Goal: Navigation & Orientation: Find specific page/section

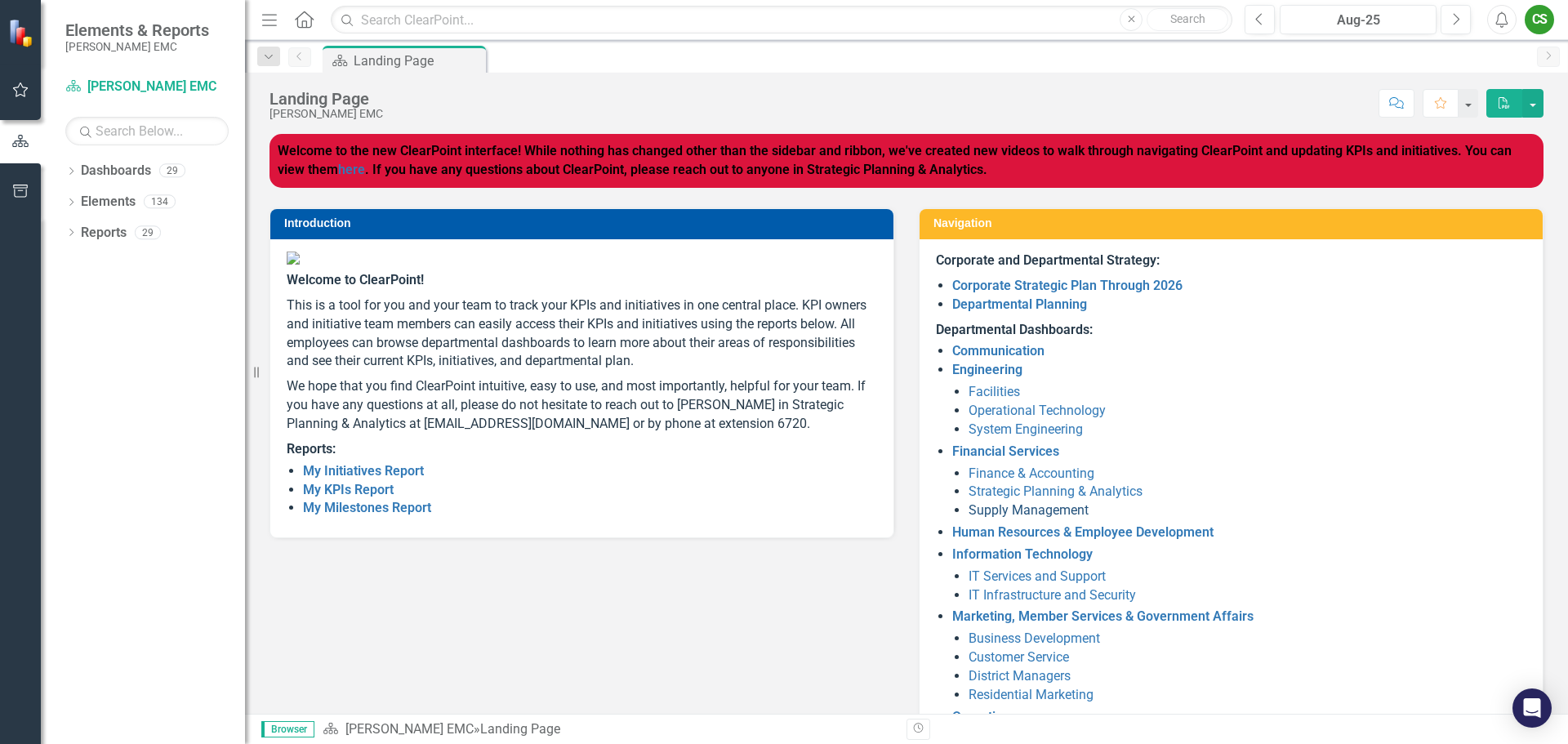
click at [985, 510] on link "Supply Management" at bounding box center [1028, 510] width 120 height 16
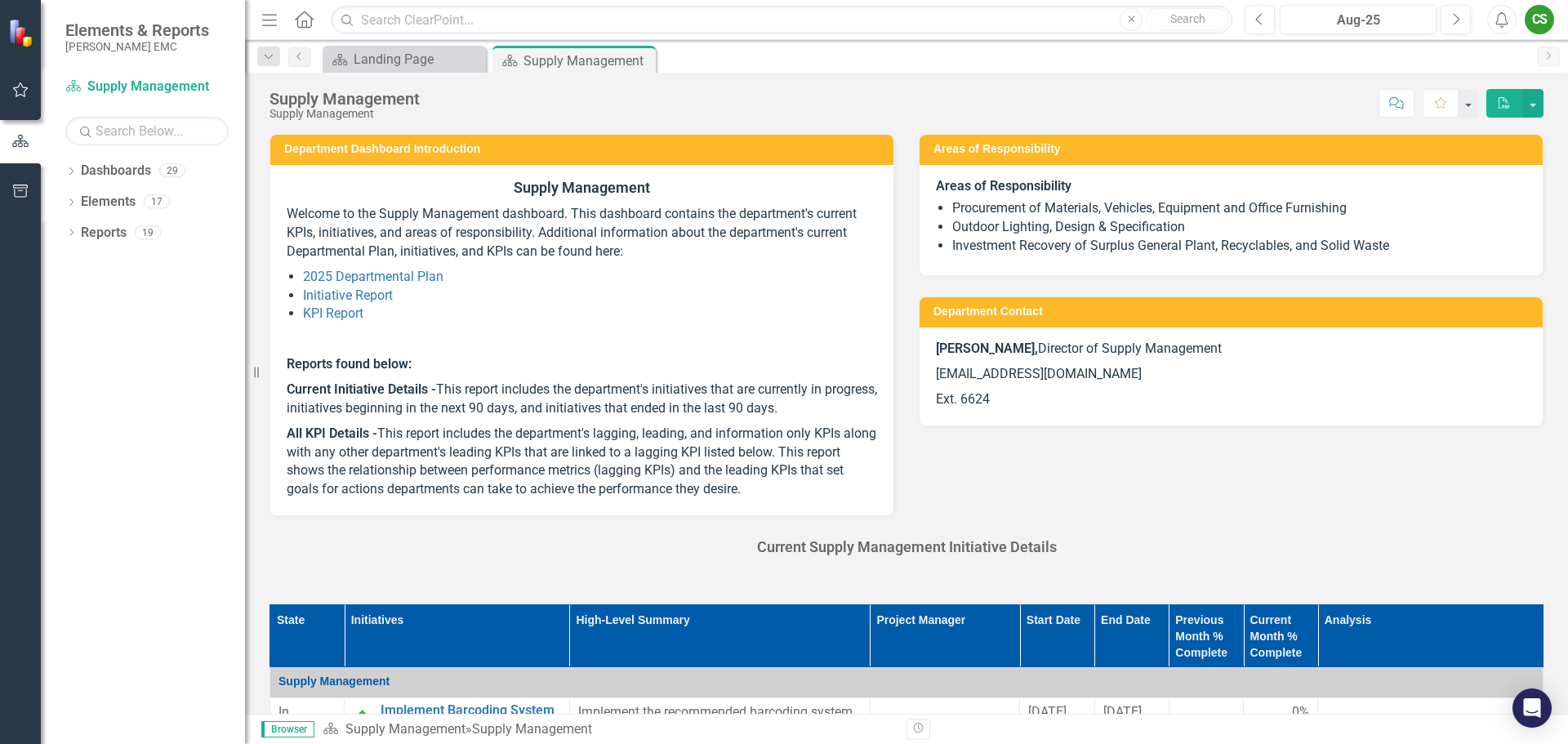
scroll to position [164, 0]
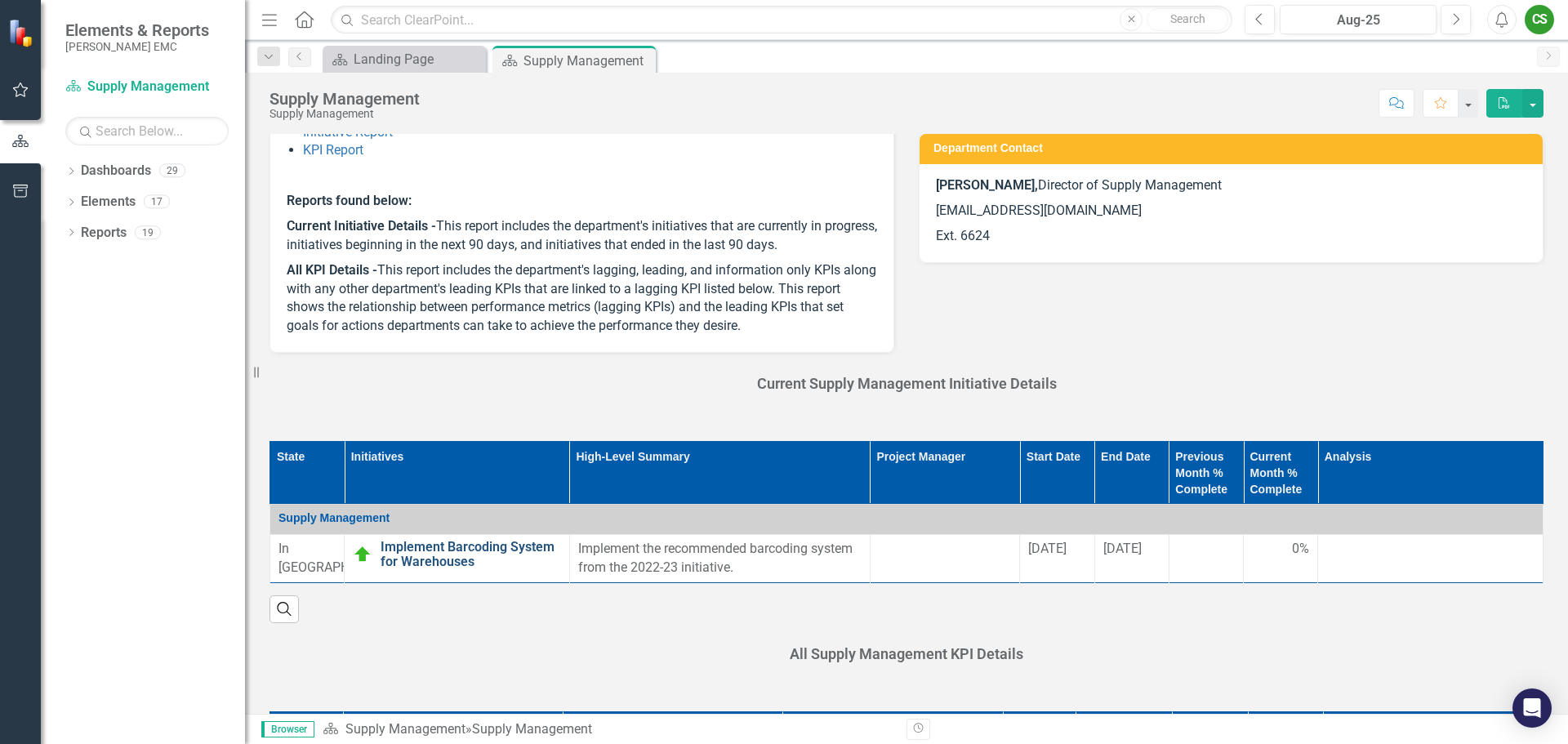
click at [422, 551] on link "Implement Barcoding System for Warehouses" at bounding box center [471, 554] width 180 height 29
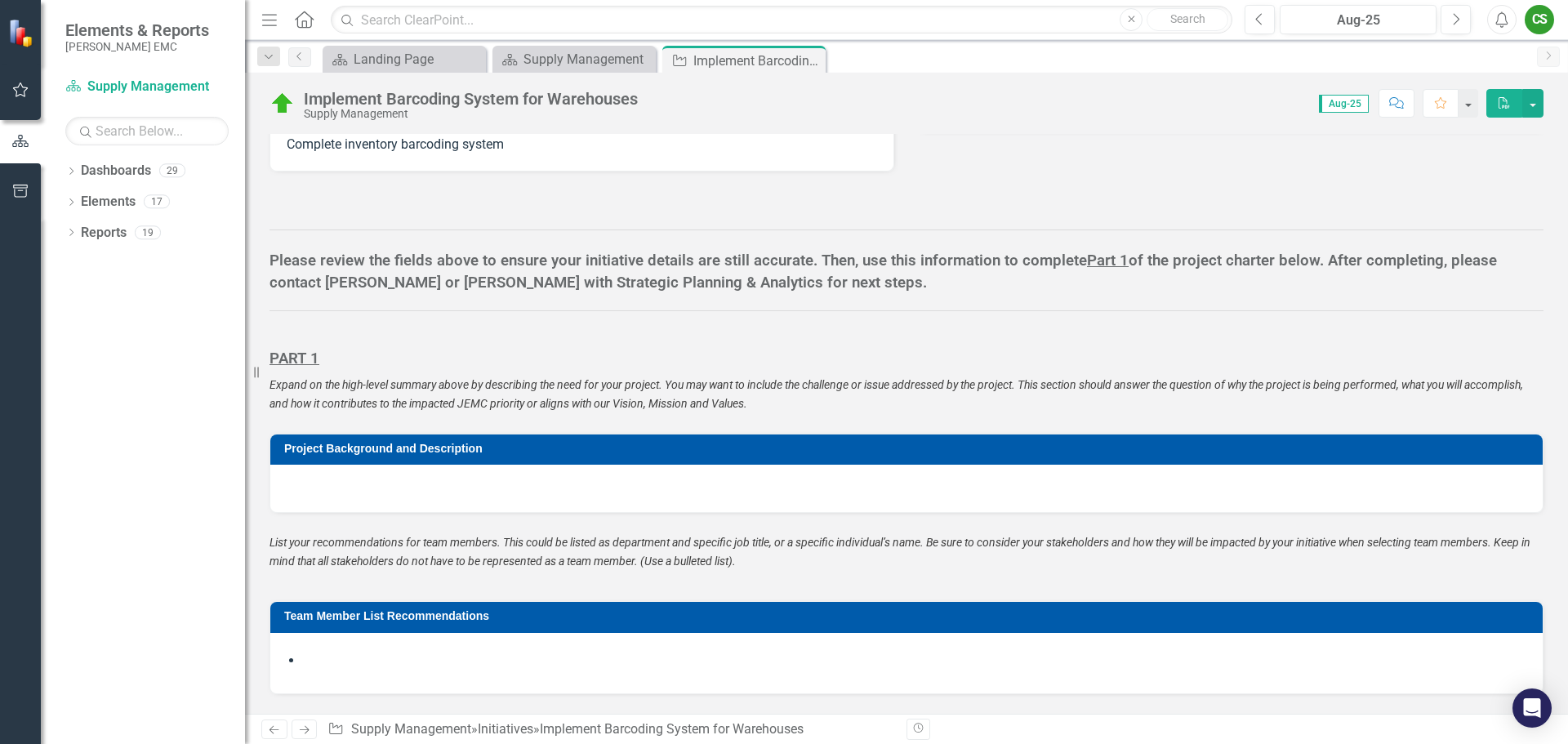
scroll to position [817, 0]
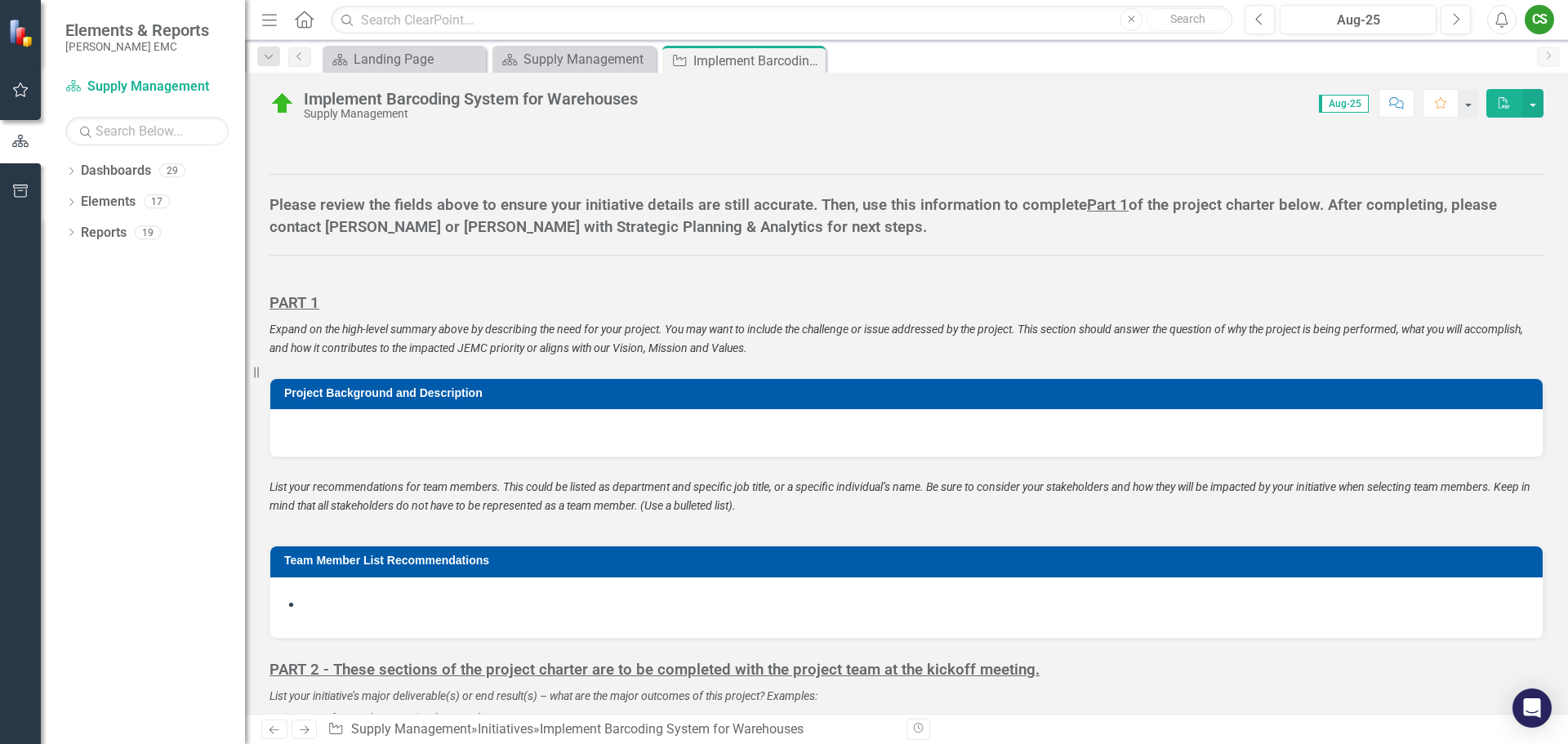
click at [324, 446] on div at bounding box center [906, 432] width 1272 height 47
click at [384, 591] on p at bounding box center [906, 592] width 1239 height 3
click at [353, 602] on li at bounding box center [915, 606] width 1224 height 19
click at [353, 603] on li at bounding box center [915, 606] width 1224 height 19
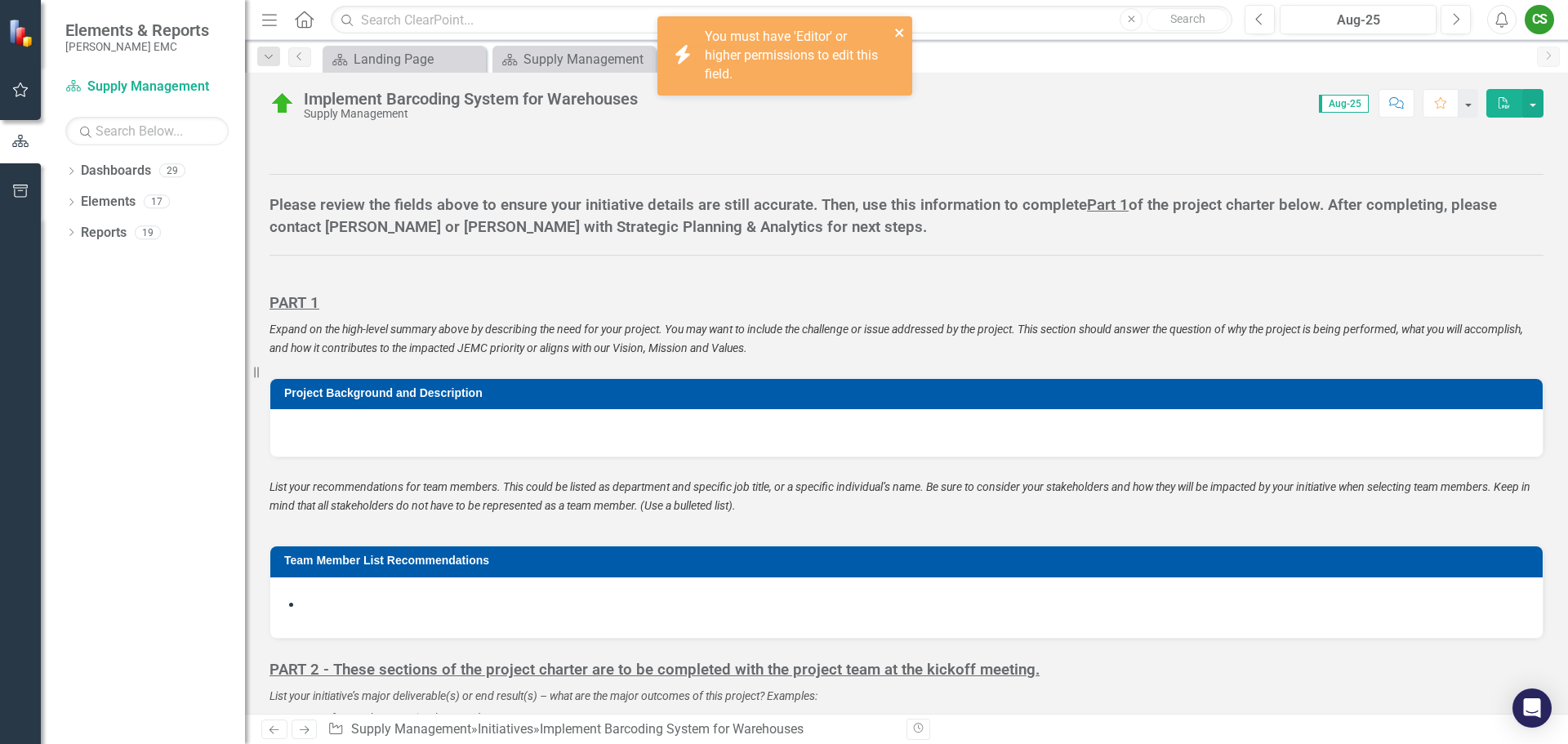
click at [900, 34] on icon "close" at bounding box center [899, 33] width 8 height 8
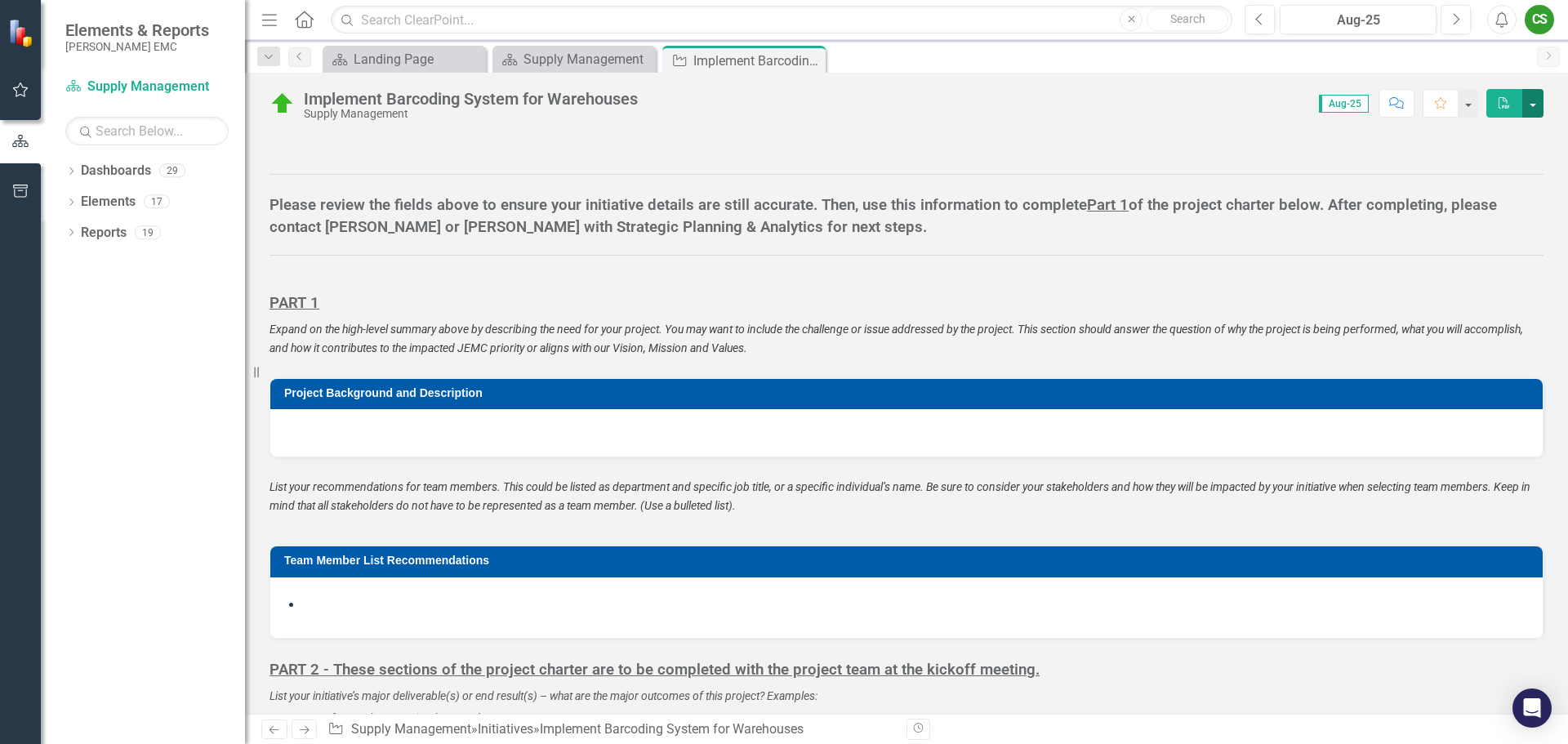
click at [1528, 106] on button "button" at bounding box center [1532, 103] width 21 height 29
click at [1144, 260] on span "Please review the fields above to ensure your initiative details are still accu…" at bounding box center [906, 204] width 1274 height 136
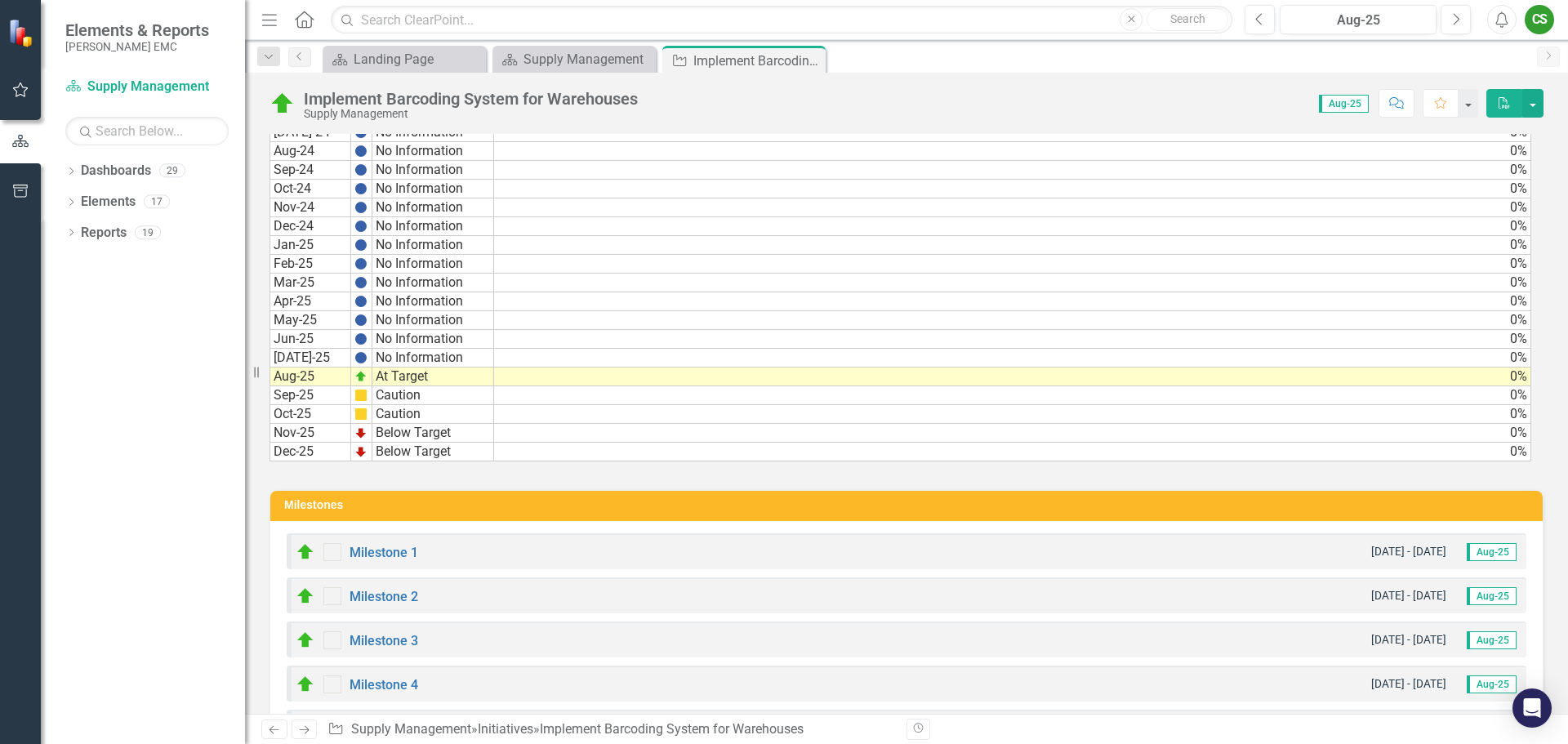
scroll to position [3260, 0]
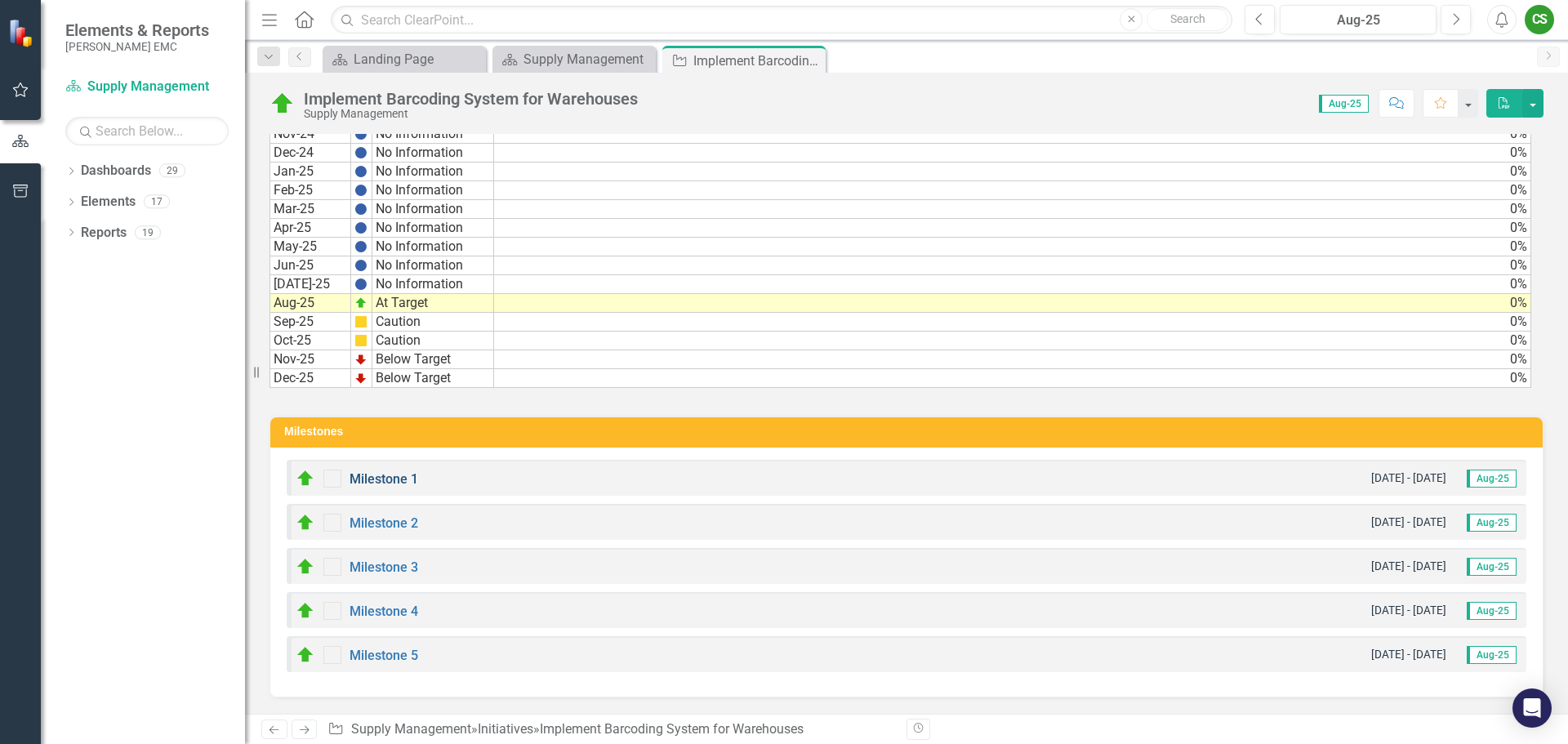
click at [387, 475] on link "Milestone 1" at bounding box center [383, 479] width 69 height 16
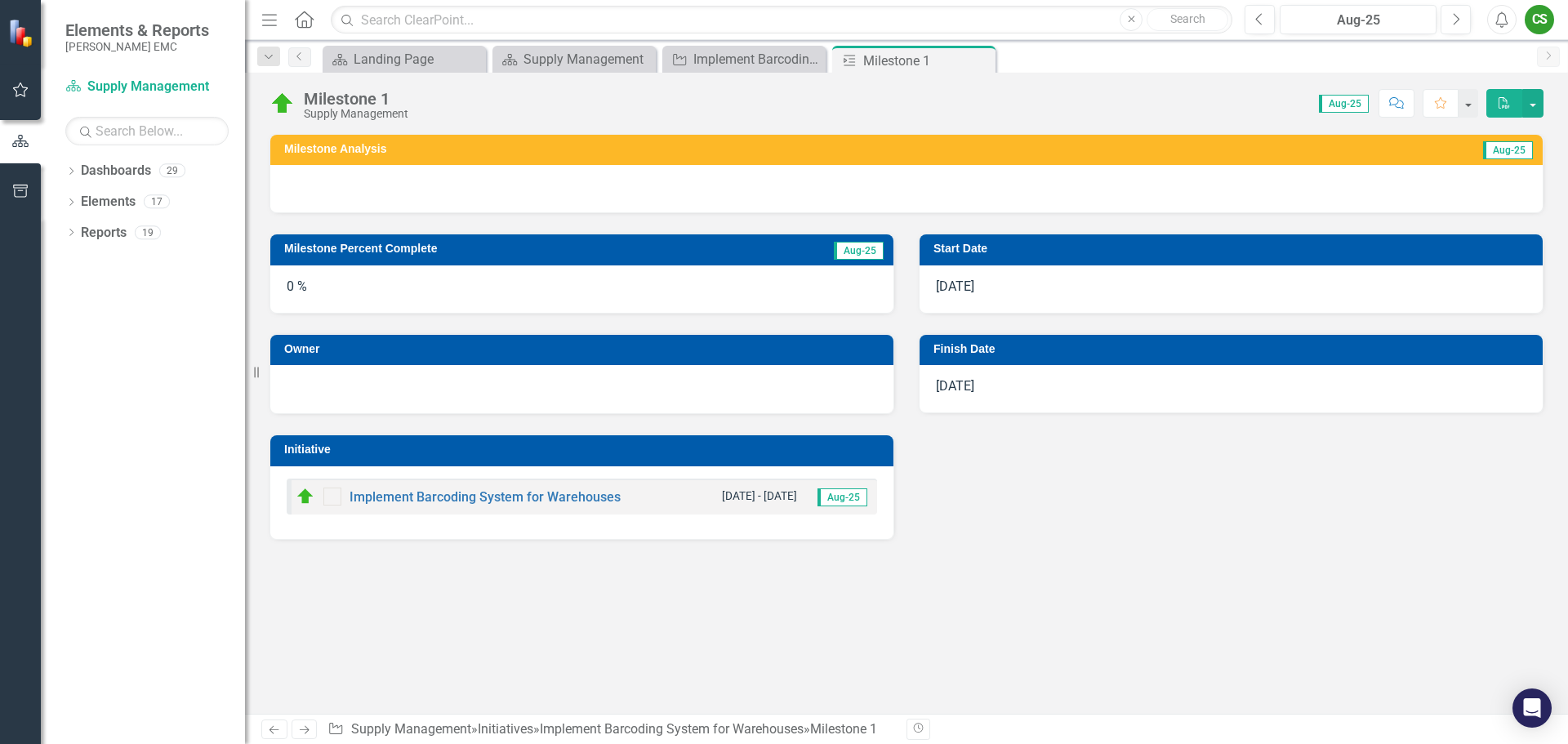
drag, startPoint x: 601, startPoint y: 176, endPoint x: 601, endPoint y: 167, distance: 9.0
click at [601, 167] on div at bounding box center [906, 188] width 1272 height 47
click at [439, 302] on div "0 %" at bounding box center [582, 289] width 623 height 47
click at [301, 55] on icon "Previous" at bounding box center [300, 56] width 13 height 10
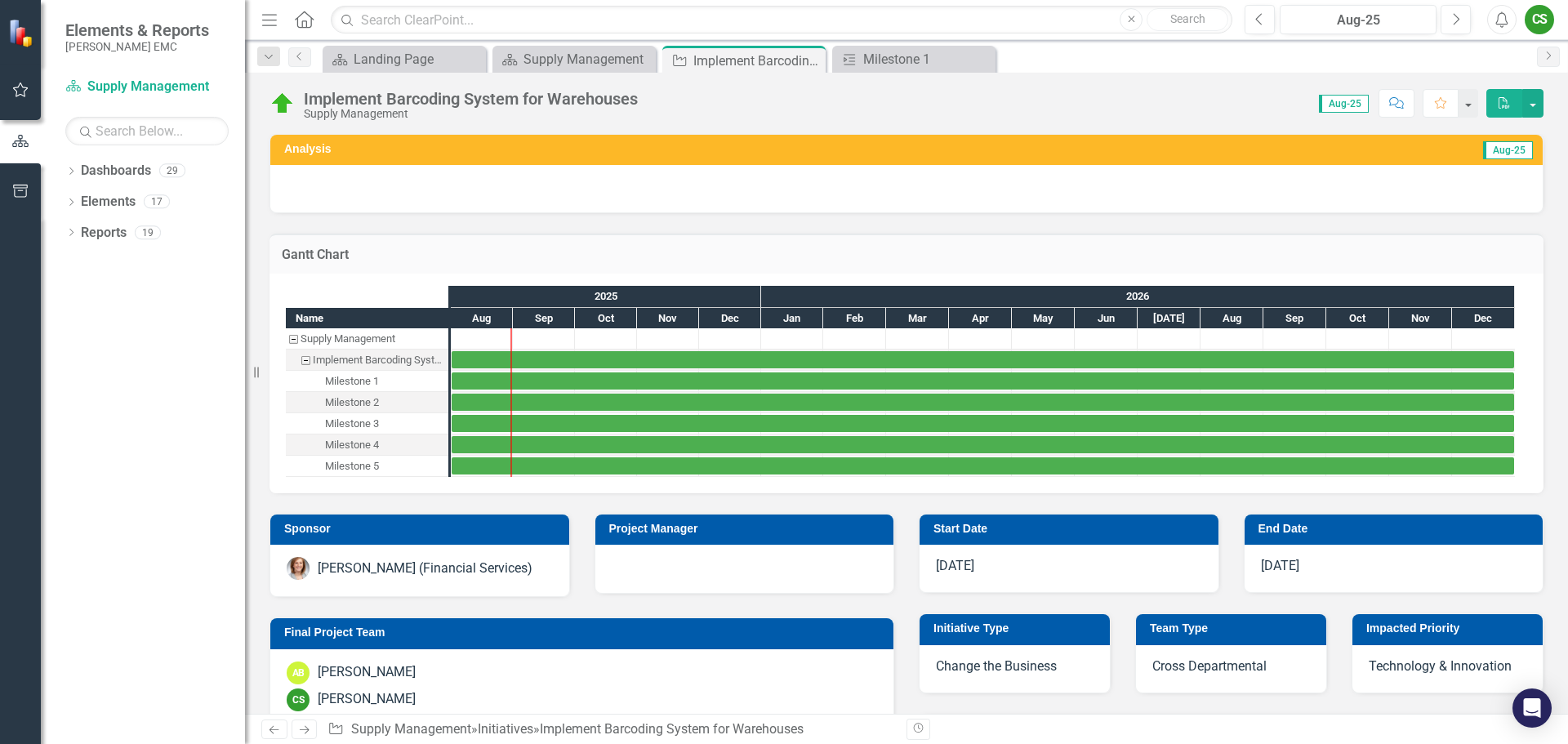
click at [1540, 12] on div "CS" at bounding box center [1539, 20] width 30 height 30
